Goal: Task Accomplishment & Management: Manage account settings

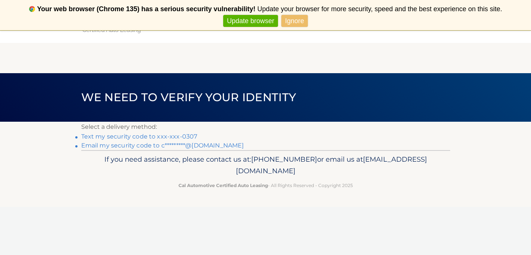
click at [113, 135] on link "Text my security code to xxx-xxx-0307" at bounding box center [139, 136] width 116 height 7
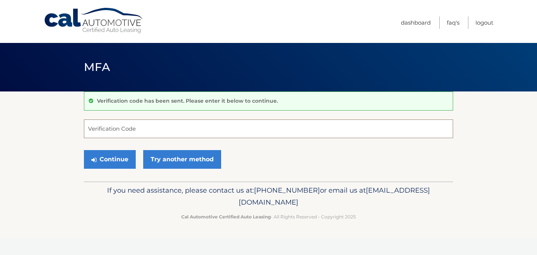
click at [122, 128] on input "Verification Code" at bounding box center [268, 128] width 369 height 19
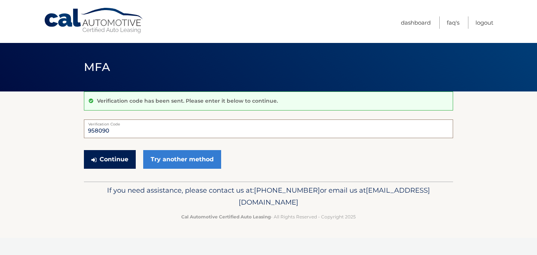
type input "958090"
click at [110, 155] on button "Continue" at bounding box center [110, 159] width 52 height 19
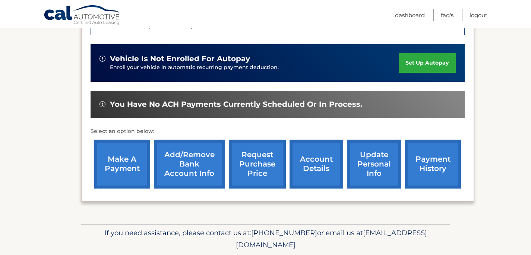
scroll to position [224, 0]
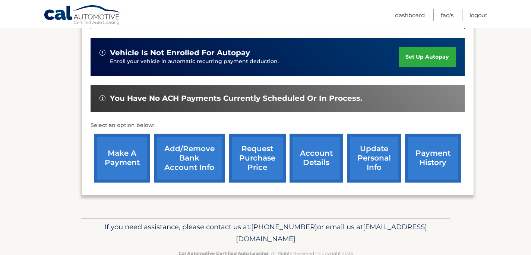
click at [121, 159] on link "make a payment" at bounding box center [122, 157] width 56 height 49
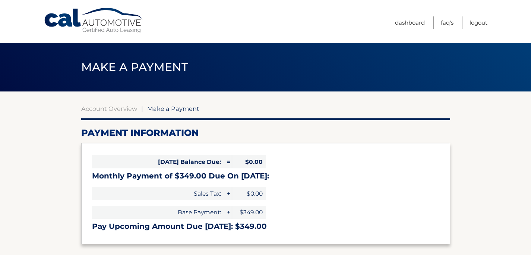
select select "YzRhYTcxY2YtY2RjNy00NDM4LWFhMjYtOGZkMTFlOWYwYWUw"
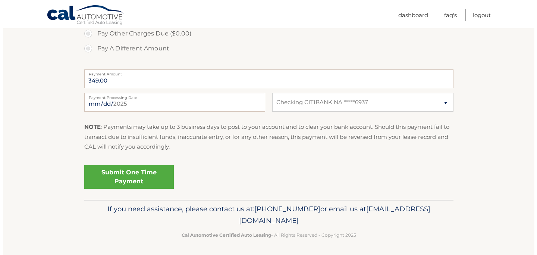
scroll to position [278, 0]
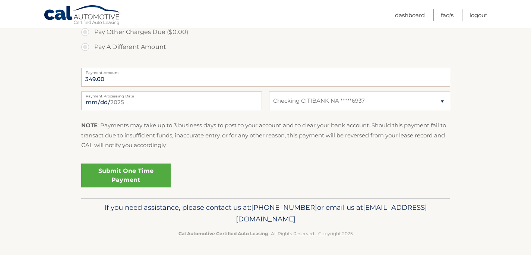
click at [120, 172] on link "Submit One Time Payment" at bounding box center [125, 175] width 89 height 24
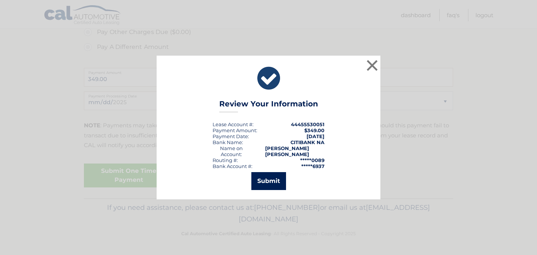
click at [271, 177] on button "Submit" at bounding box center [268, 181] width 35 height 18
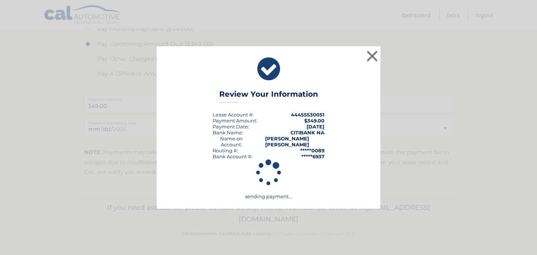
scroll to position [251, 0]
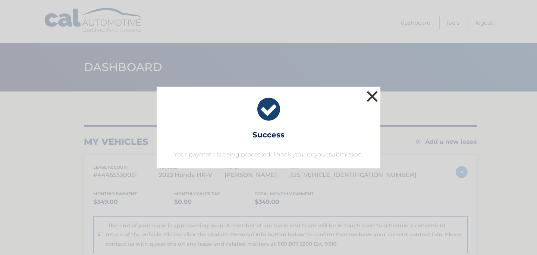
click at [371, 94] on button "×" at bounding box center [372, 96] width 15 height 15
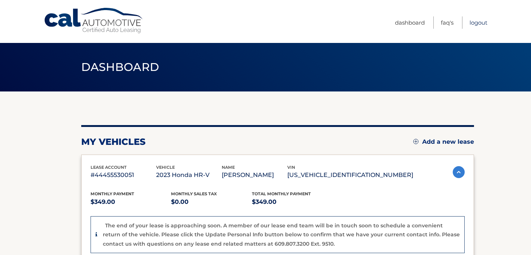
click at [479, 21] on link "Logout" at bounding box center [479, 22] width 18 height 12
